Goal: Task Accomplishment & Management: Manage account settings

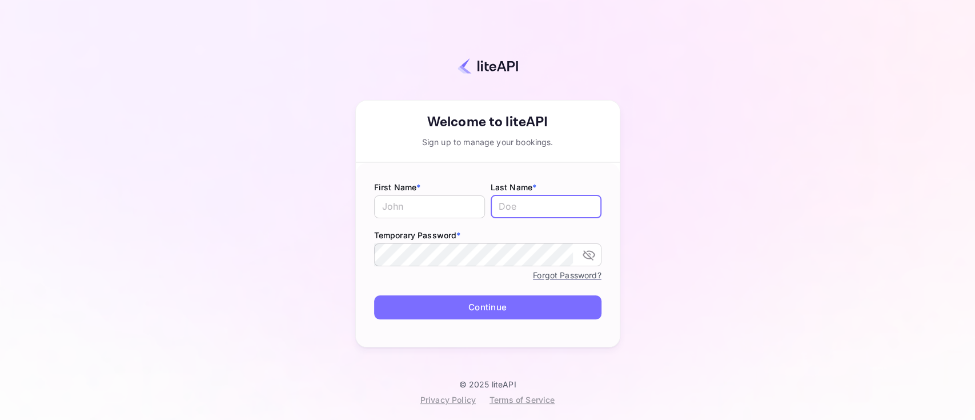
type input "[PERSON_NAME][EMAIL_ADDRESS][DOMAIN_NAME]"
click at [692, 286] on div "Your account has been created successfully, a confirmation link has been sent t…" at bounding box center [487, 198] width 875 height 361
click at [430, 210] on input "text" at bounding box center [429, 206] width 111 height 23
type input "walid"
click at [523, 208] on input "[PERSON_NAME][EMAIL_ADDRESS][DOMAIN_NAME]" at bounding box center [546, 206] width 111 height 23
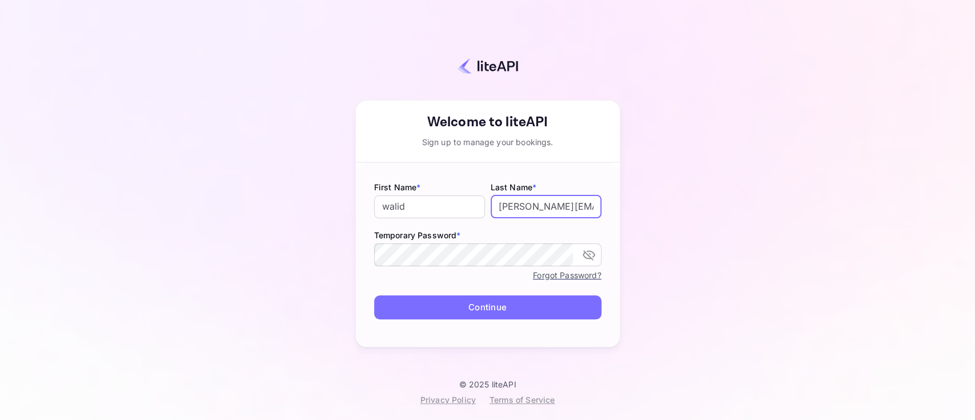
click at [523, 208] on input "[PERSON_NAME][EMAIL_ADDRESS][DOMAIN_NAME]" at bounding box center [546, 206] width 111 height 23
type input "harrass"
click at [479, 308] on button "Continue" at bounding box center [487, 307] width 227 height 25
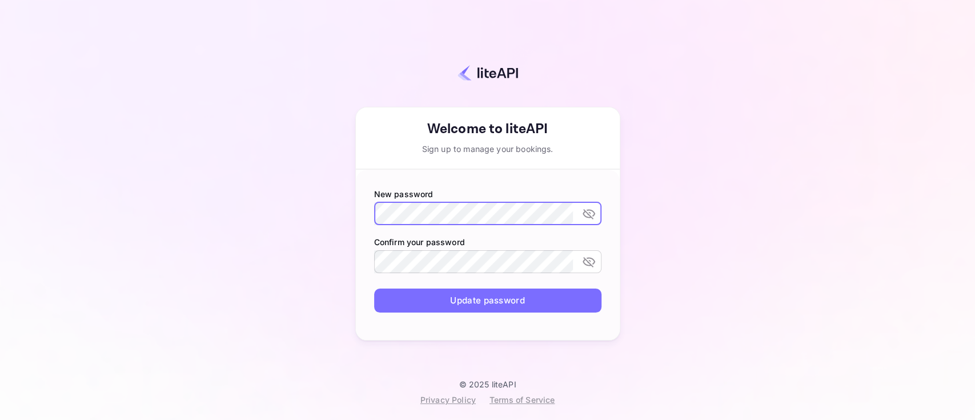
click at [678, 112] on div "Your account has been created successfully, a confirmation link has been sent t…" at bounding box center [487, 198] width 875 height 361
click at [589, 213] on icon "toggle password visibility" at bounding box center [589, 214] width 14 height 14
click at [692, 257] on div "Your account has been created successfully, a confirmation link has been sent t…" at bounding box center [487, 198] width 875 height 361
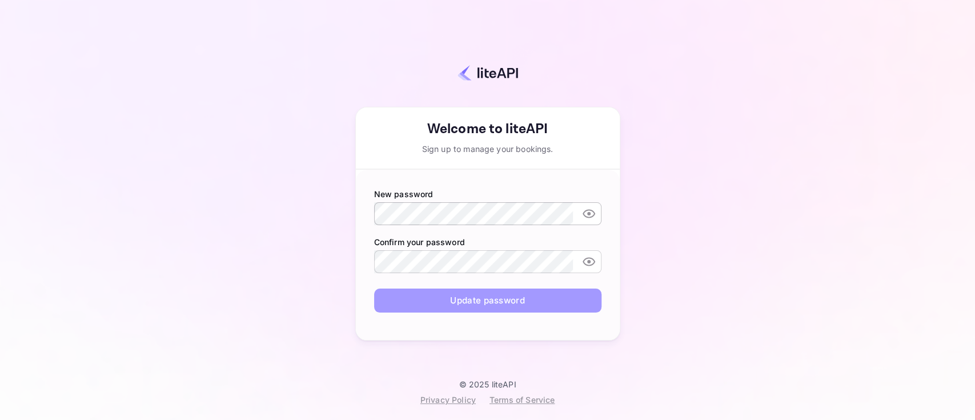
click at [489, 299] on button "Update password" at bounding box center [487, 301] width 227 height 25
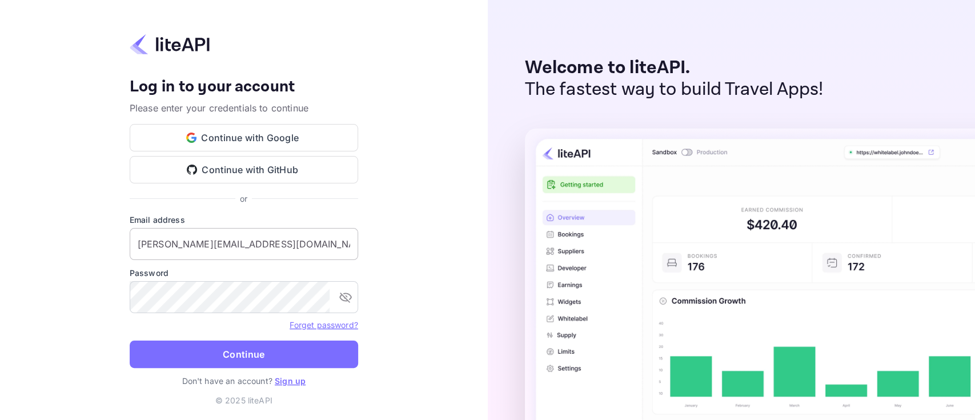
click at [258, 238] on input "[PERSON_NAME][EMAIL_ADDRESS][DOMAIN_NAME]" at bounding box center [244, 244] width 229 height 32
paste input "w.harrass+agent"
click at [352, 294] on icon "toggle password visibility" at bounding box center [346, 297] width 14 height 14
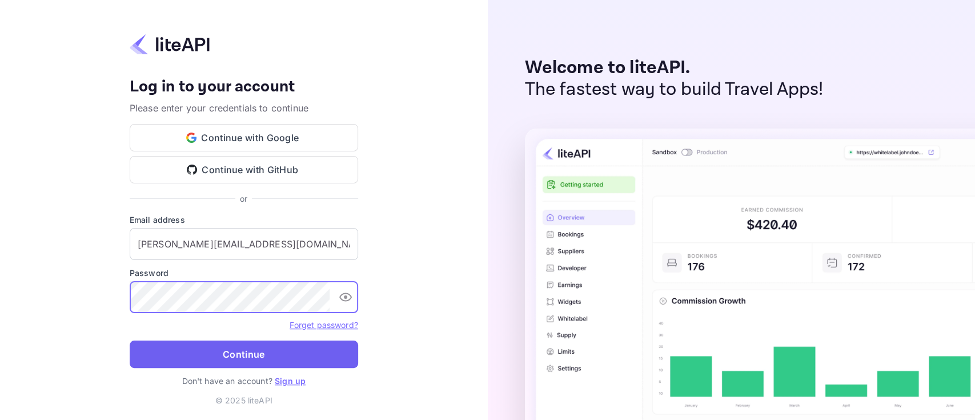
click at [242, 354] on button "Continue" at bounding box center [244, 353] width 229 height 27
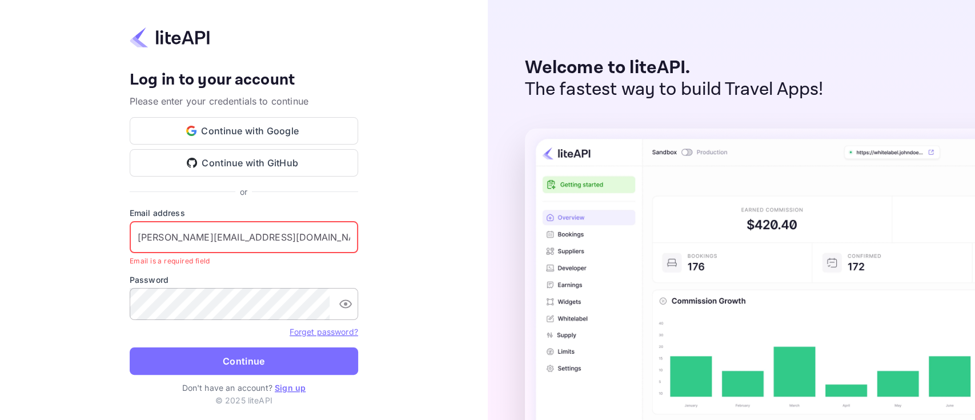
click at [289, 235] on input "[PERSON_NAME][EMAIL_ADDRESS][DOMAIN_NAME]" at bounding box center [244, 237] width 229 height 32
click at [165, 233] on input "[PERSON_NAME][EMAIL_ADDRESS][DOMAIN_NAME]" at bounding box center [244, 237] width 229 height 32
click at [142, 237] on input "[PERSON_NAME][EMAIL_ADDRESS][DOMAIN_NAME]" at bounding box center [244, 237] width 229 height 32
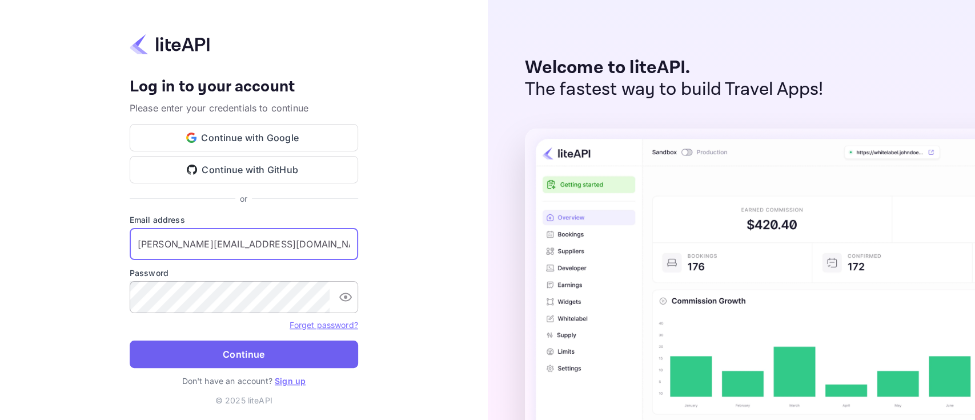
type input "[PERSON_NAME][EMAIL_ADDRESS][DOMAIN_NAME]"
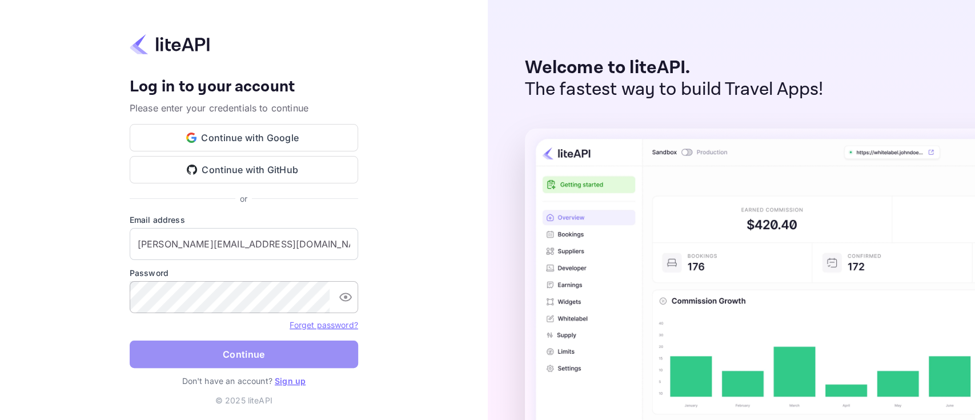
click at [262, 354] on button "Continue" at bounding box center [244, 353] width 229 height 27
